Goal: Transaction & Acquisition: Subscribe to service/newsletter

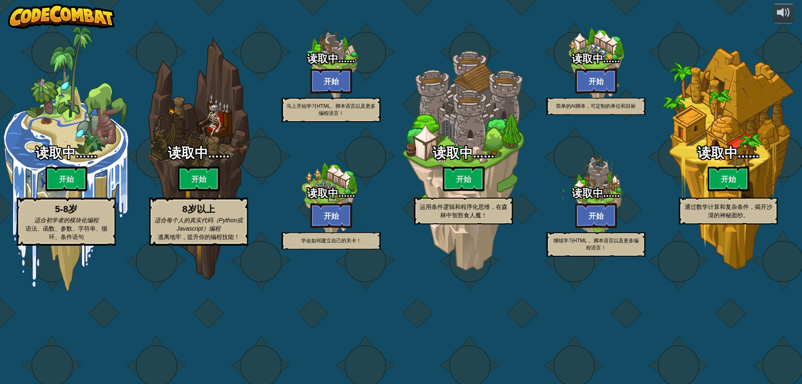
select select "zh-HANS"
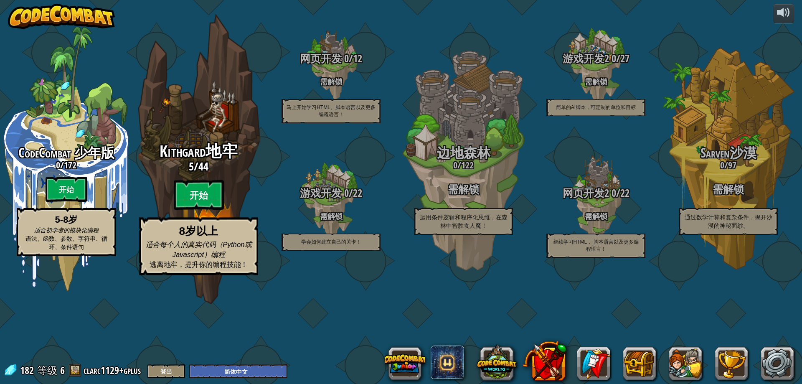
click at [202, 210] on btn "开始" at bounding box center [199, 195] width 50 height 30
select select "zh-HANS"
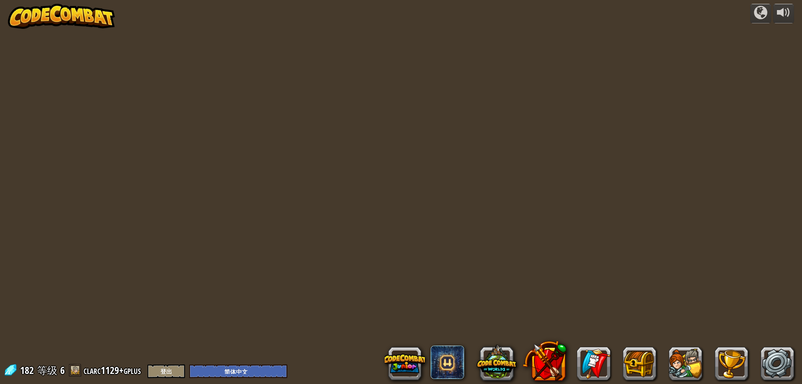
select select "zh-HANS"
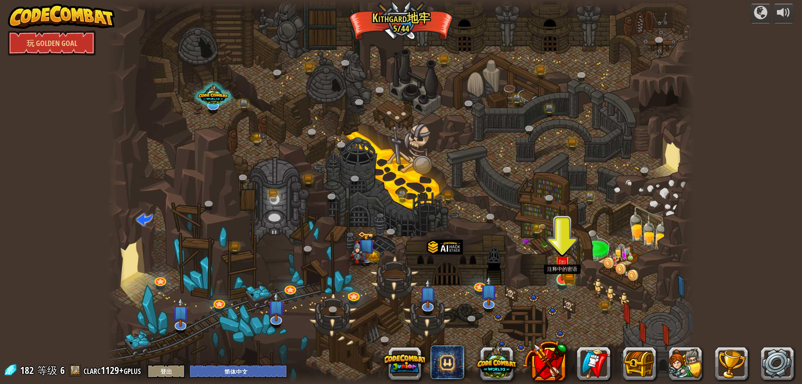
click at [569, 278] on img at bounding box center [562, 263] width 16 height 35
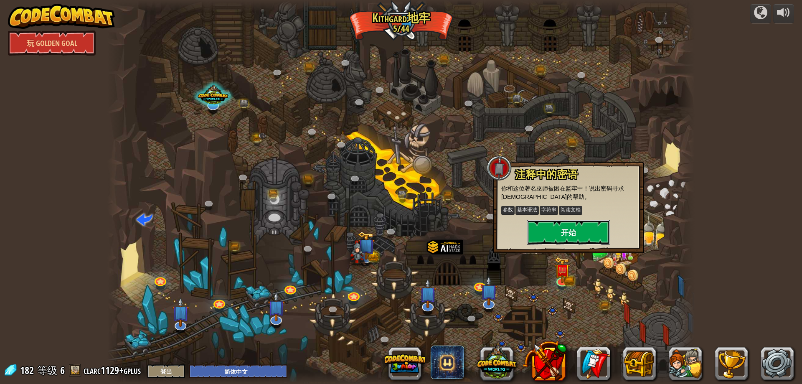
click at [565, 233] on button "开始" at bounding box center [569, 232] width 84 height 25
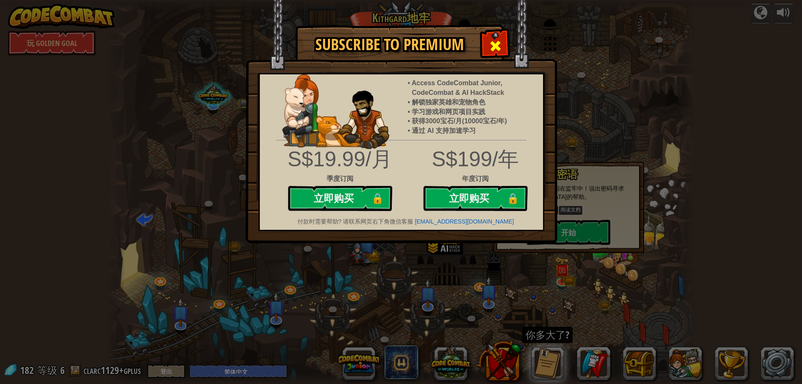
click at [496, 42] on span at bounding box center [495, 45] width 13 height 13
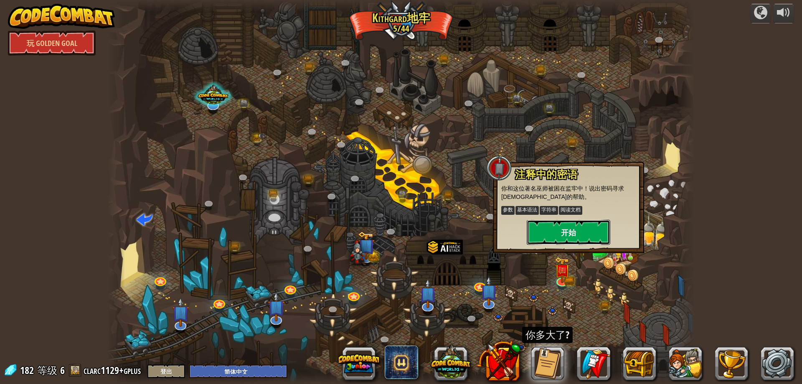
click at [581, 229] on button "开始" at bounding box center [569, 232] width 84 height 25
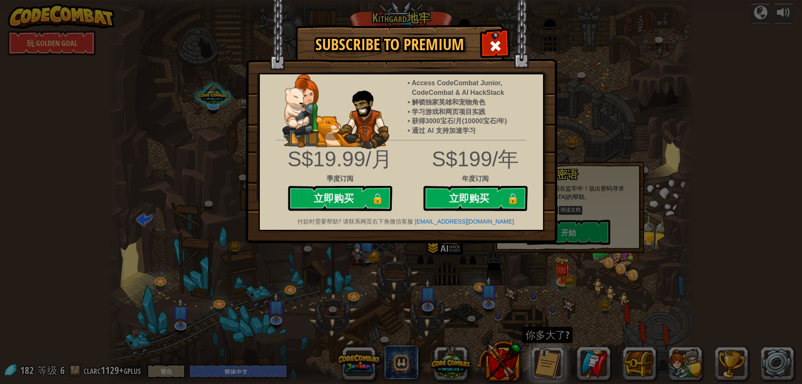
click at [595, 130] on div "Subscribe to Premium Access CodeCombat Junior, CodeCombat & AI HackStack 解锁独家英雄…" at bounding box center [401, 192] width 802 height 384
click at [479, 41] on img at bounding box center [402, 121] width 312 height 243
click at [490, 47] on span at bounding box center [495, 45] width 13 height 13
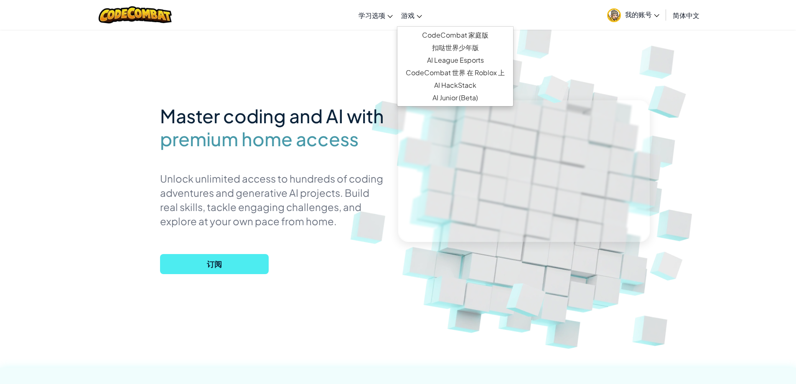
click at [411, 20] on link "游戏" at bounding box center [411, 15] width 29 height 23
click at [687, 17] on span "简体中文" at bounding box center [686, 15] width 27 height 9
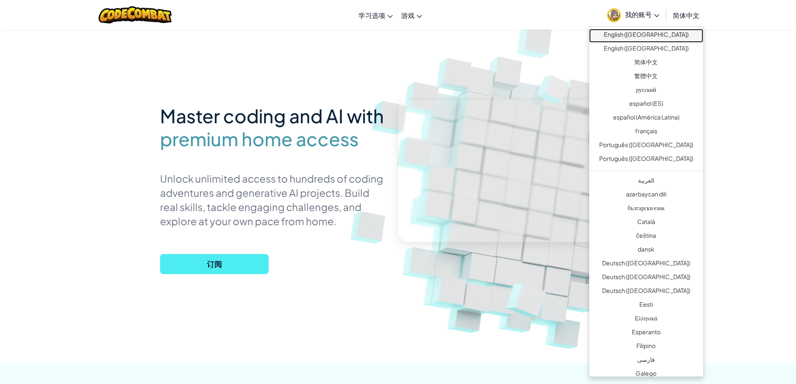
click at [684, 30] on link "English ([GEOGRAPHIC_DATA])" at bounding box center [646, 36] width 114 height 14
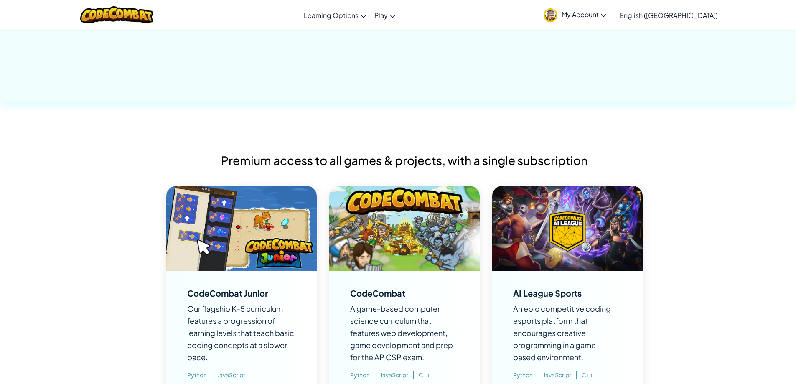
scroll to position [460, 0]
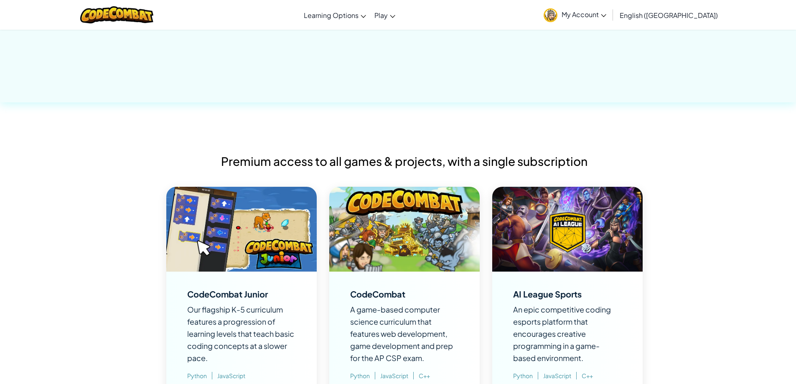
click at [431, 203] on img at bounding box center [404, 229] width 150 height 85
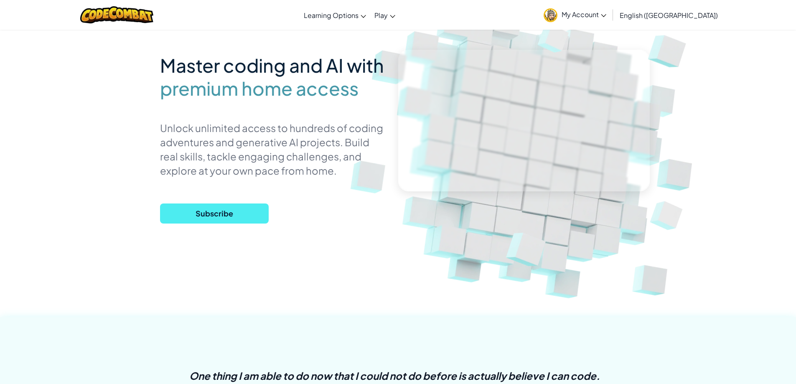
scroll to position [0, 0]
